Goal: Check status: Check status

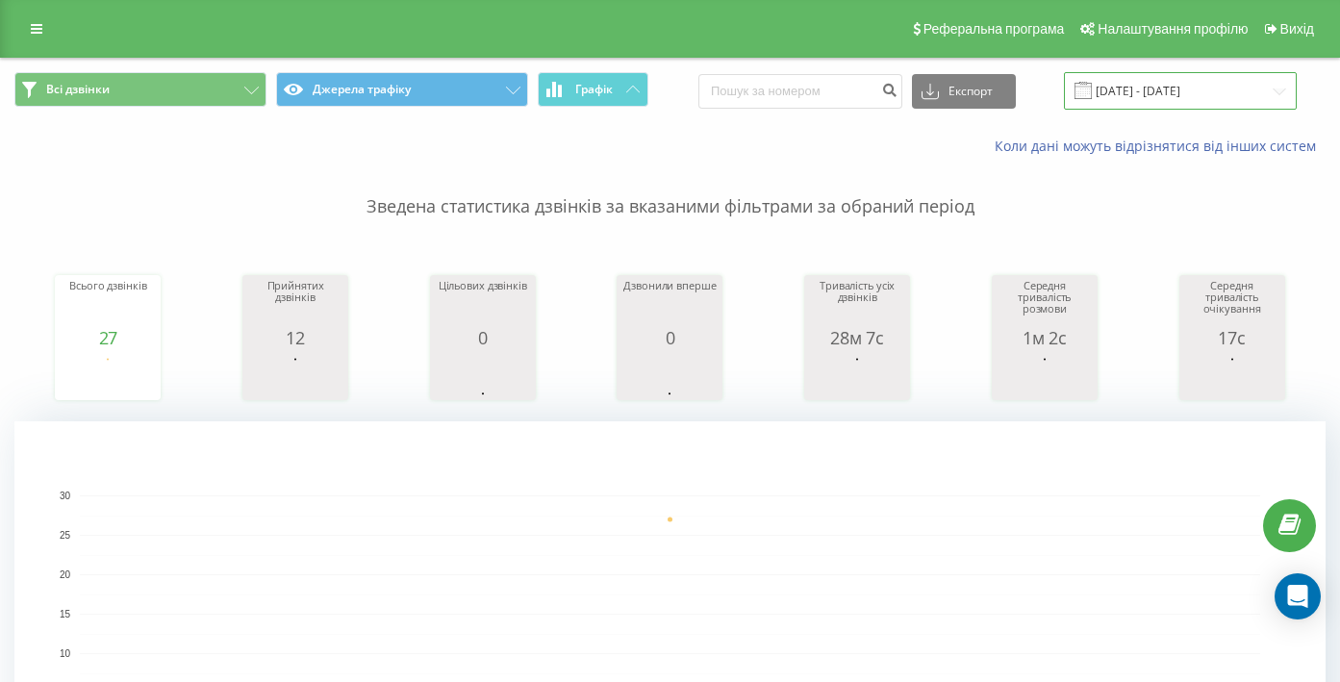
click at [1135, 94] on input "[DATE] - [DATE]" at bounding box center [1180, 91] width 233 height 38
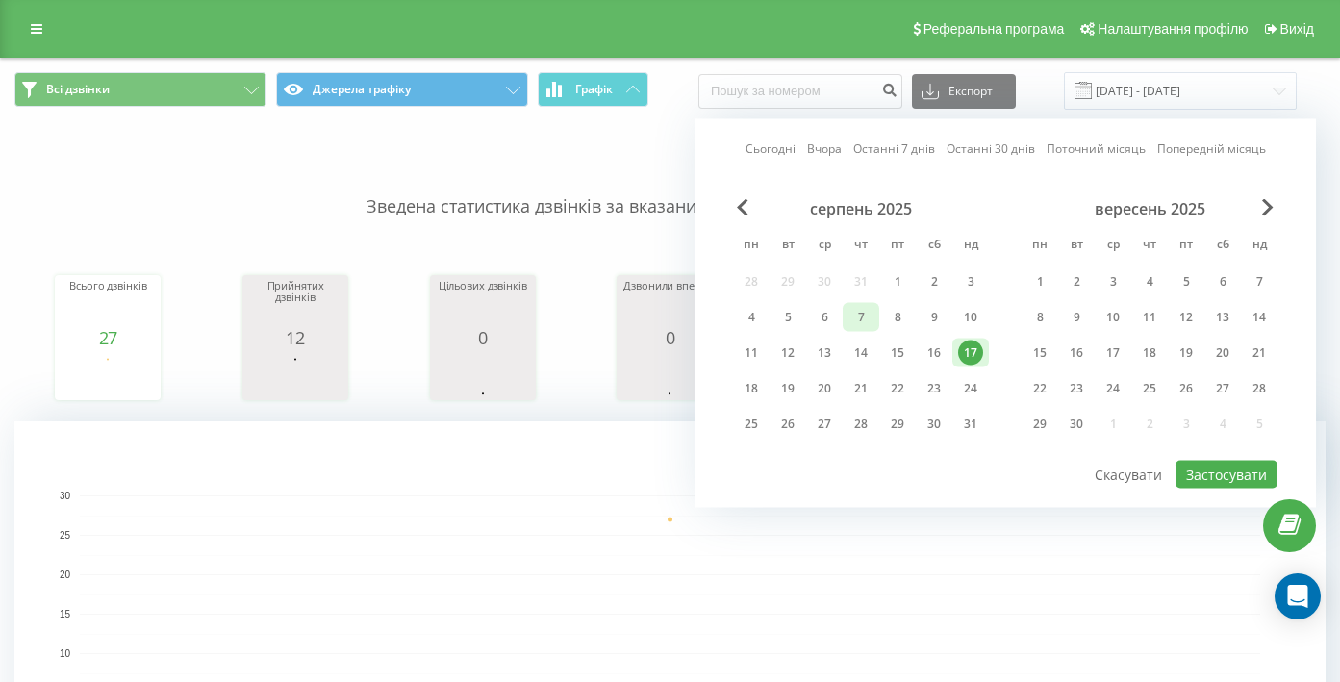
click at [859, 319] on div "7" at bounding box center [860, 317] width 25 height 25
click at [821, 355] on div "13" at bounding box center [824, 352] width 25 height 25
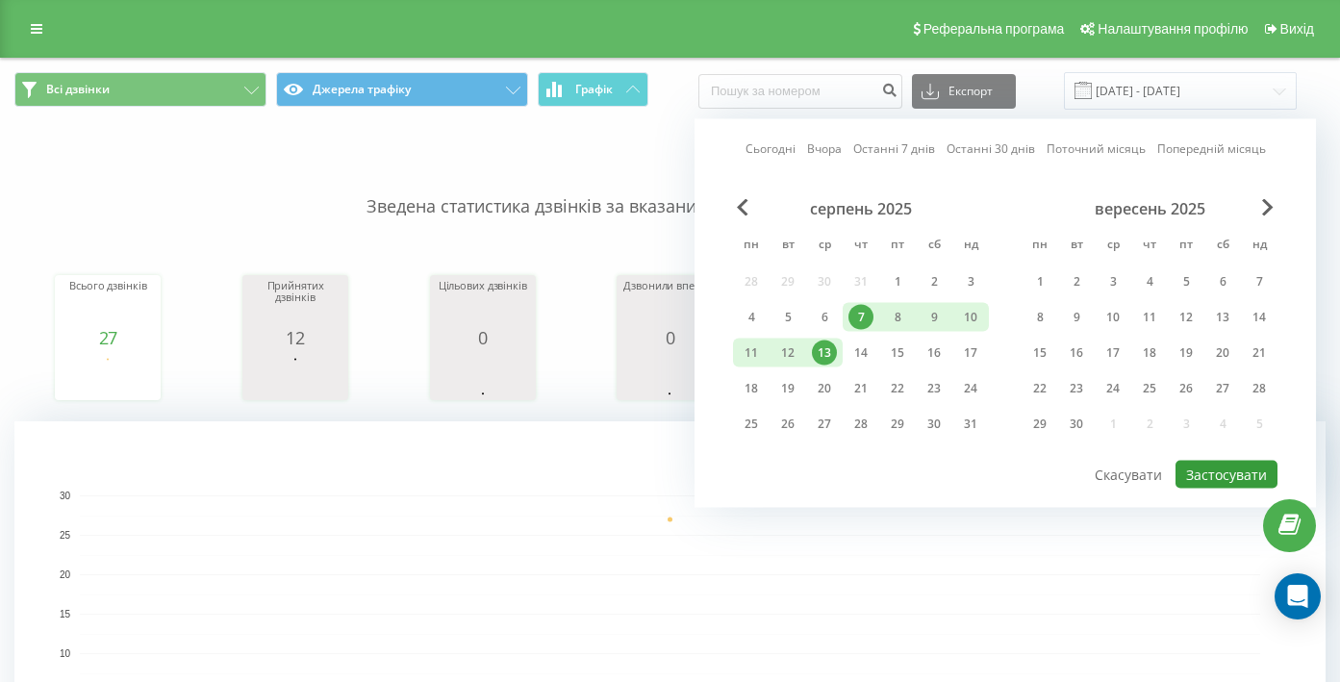
click at [1224, 477] on button "Застосувати" at bounding box center [1226, 475] width 102 height 28
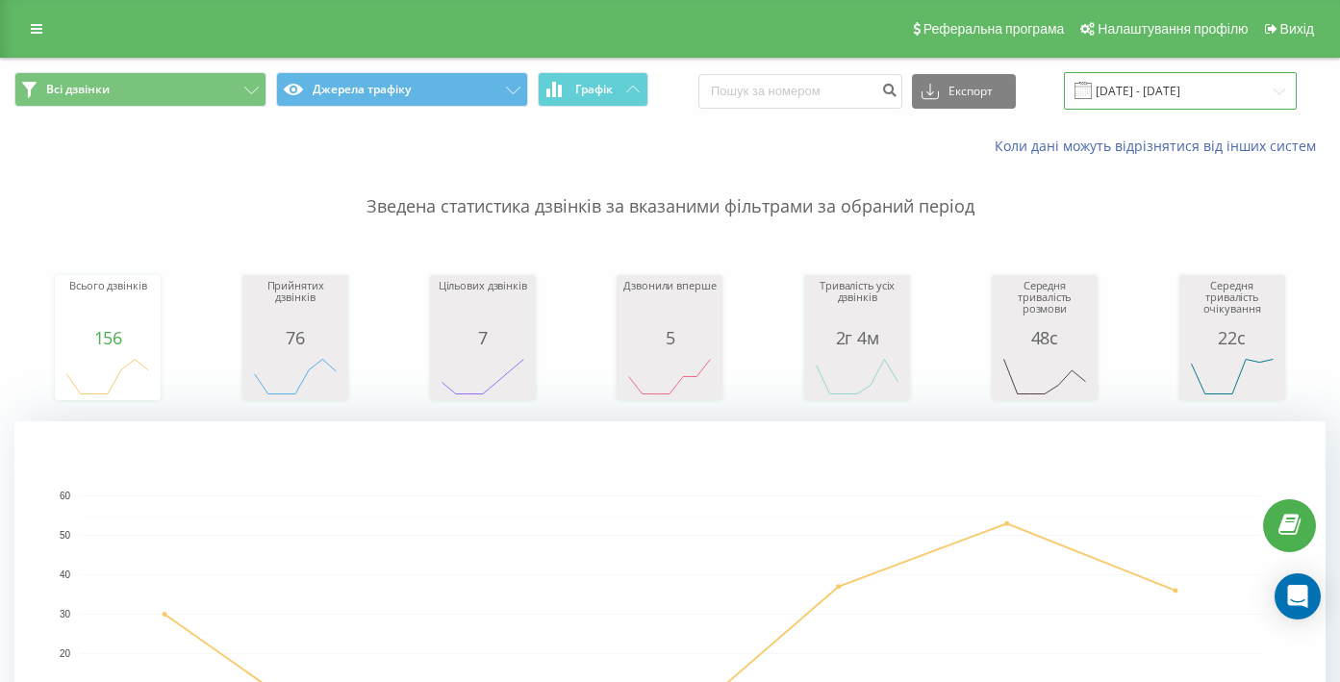
click at [1130, 89] on input "[DATE] - [DATE]" at bounding box center [1180, 91] width 233 height 38
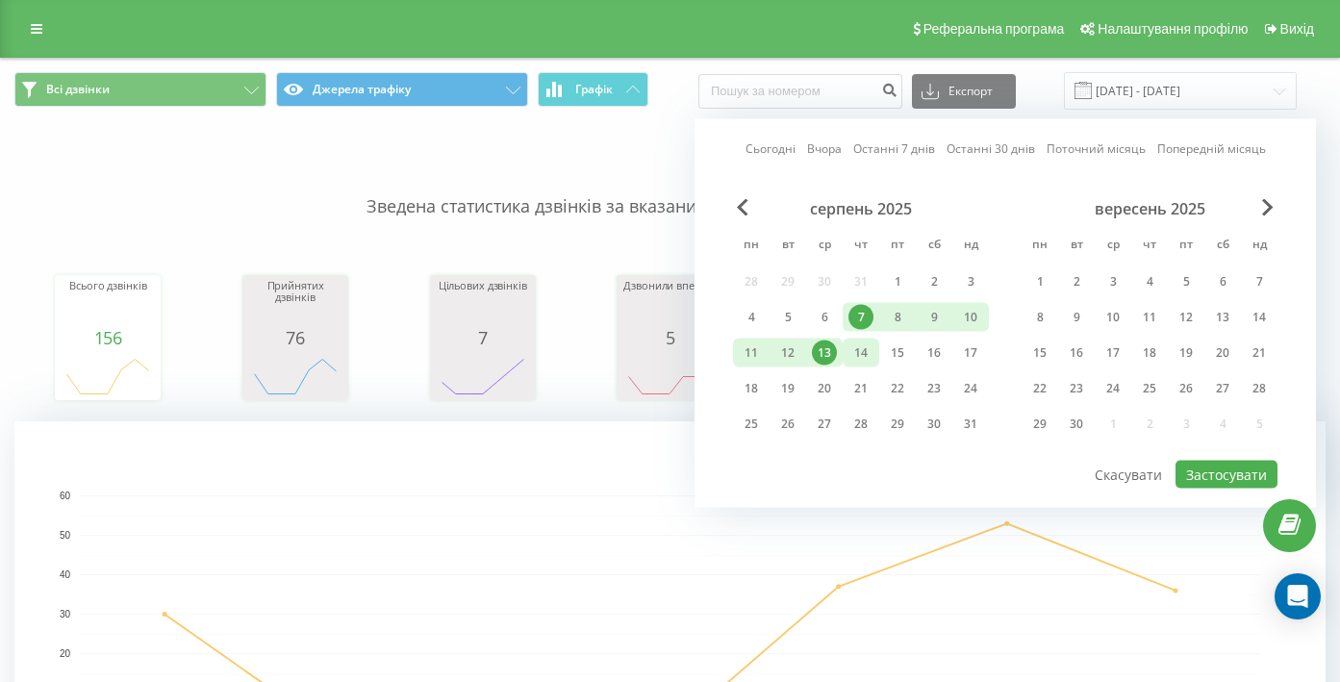
click at [848, 355] on div "14" at bounding box center [860, 352] width 25 height 25
click at [825, 392] on div "20" at bounding box center [824, 388] width 25 height 25
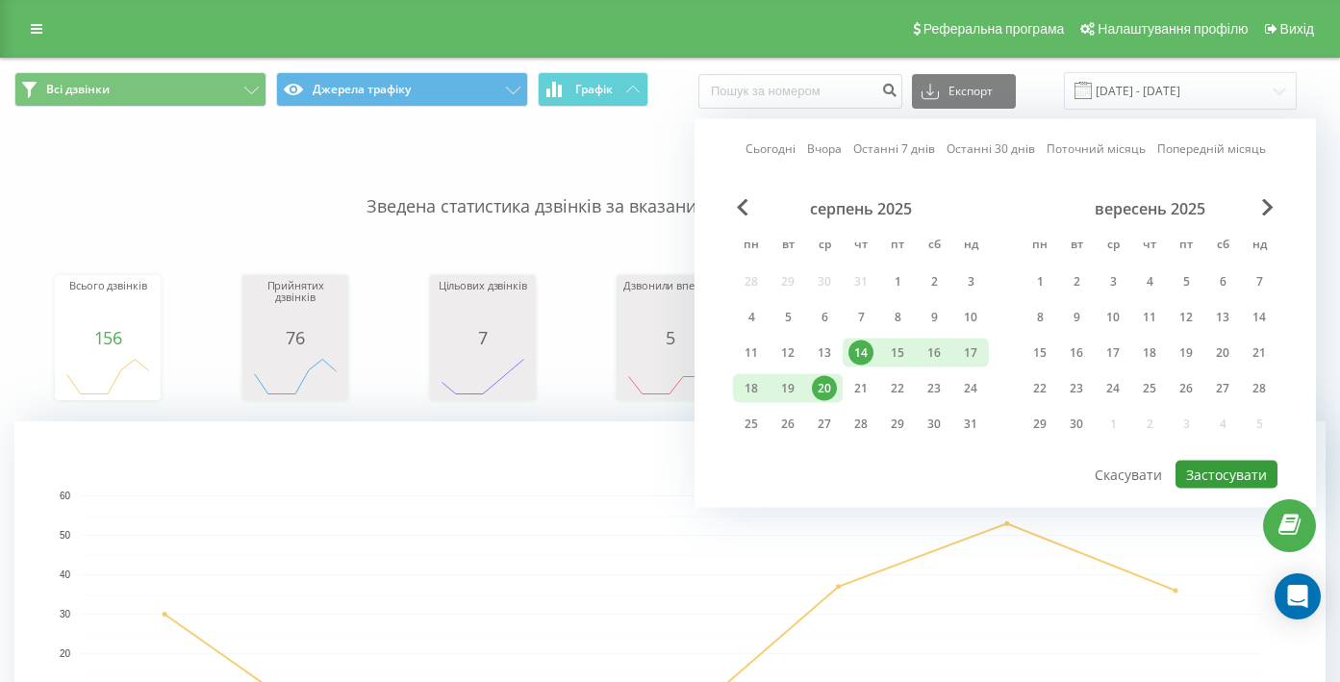
click at [1232, 478] on button "Застосувати" at bounding box center [1226, 475] width 102 height 28
type input "[DATE] - [DATE]"
